Goal: Information Seeking & Learning: Learn about a topic

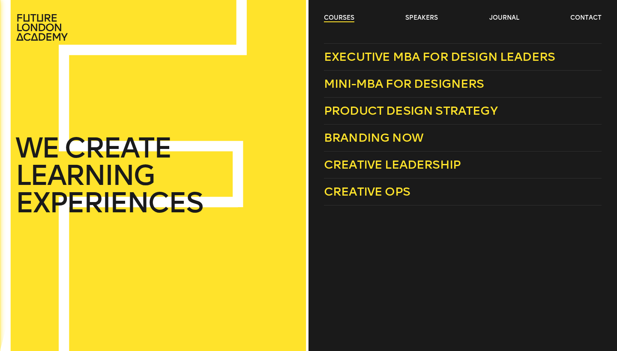
click at [340, 17] on link "courses" at bounding box center [339, 18] width 30 height 9
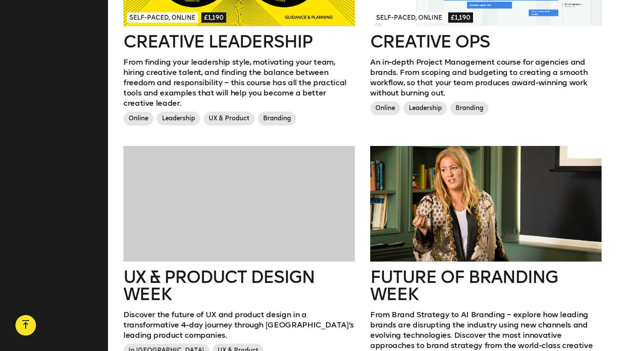
scroll to position [949, 0]
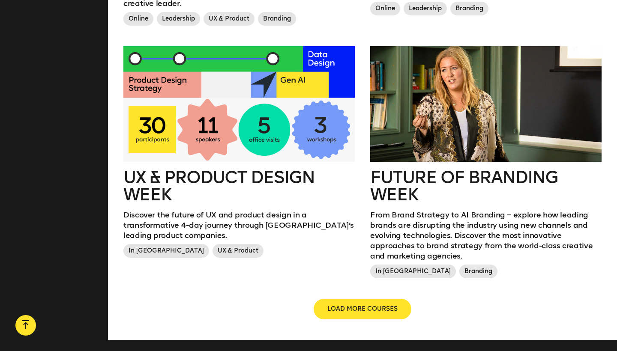
click at [247, 171] on h2 "UX & Product Design Week" at bounding box center [238, 186] width 231 height 34
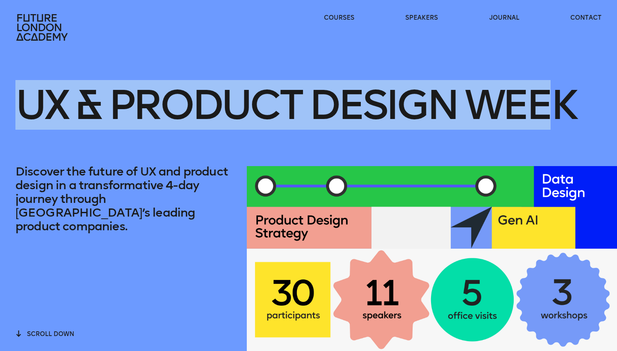
drag, startPoint x: 22, startPoint y: 99, endPoint x: 555, endPoint y: 101, distance: 533.0
click at [555, 102] on h1 "UX & Product Design Week" at bounding box center [295, 105] width 560 height 93
drag, startPoint x: 573, startPoint y: 106, endPoint x: 0, endPoint y: 116, distance: 573.4
click at [0, 116] on div "UX & Product Design Week Discover the future of UX and product design in a tran…" at bounding box center [308, 175] width 617 height 351
copy h1 "UX & Product Design Week"
